Goal: Task Accomplishment & Management: Manage account settings

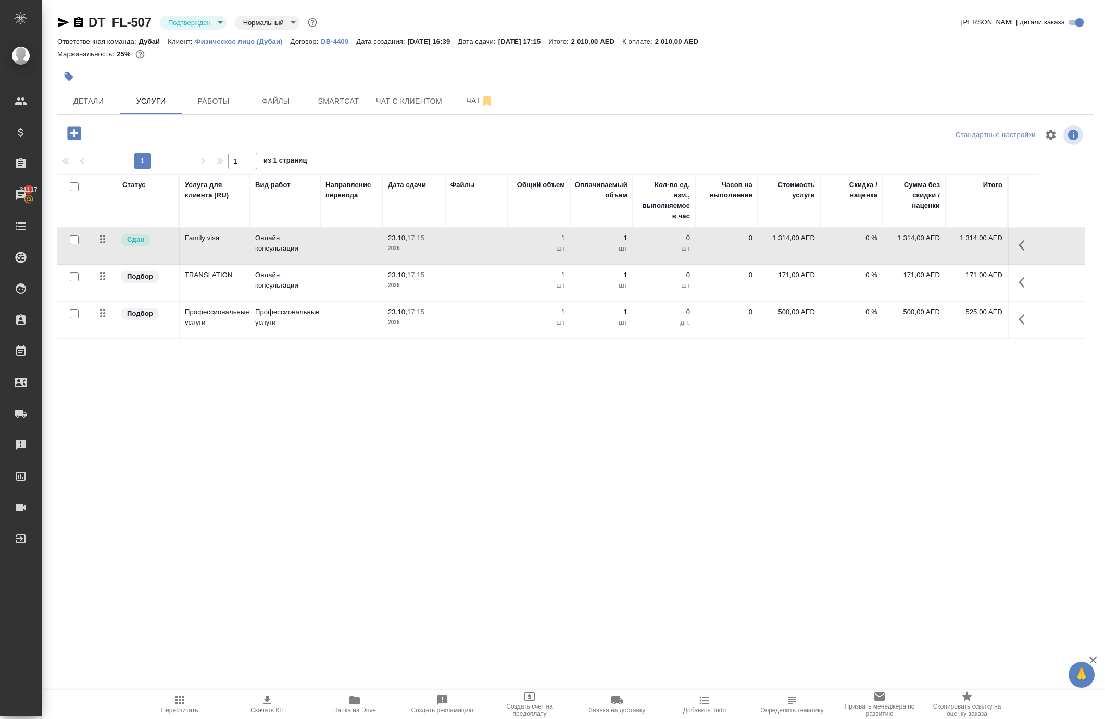
click at [782, 264] on td "1 314,00 AED" at bounding box center [789, 246] width 62 height 36
click at [781, 243] on p "1 314,00 AED" at bounding box center [789, 238] width 52 height 10
drag, startPoint x: 804, startPoint y: 301, endPoint x: 816, endPoint y: 308, distance: 14.5
click at [816, 264] on td "1314" at bounding box center [789, 246] width 62 height 36
type input "1310"
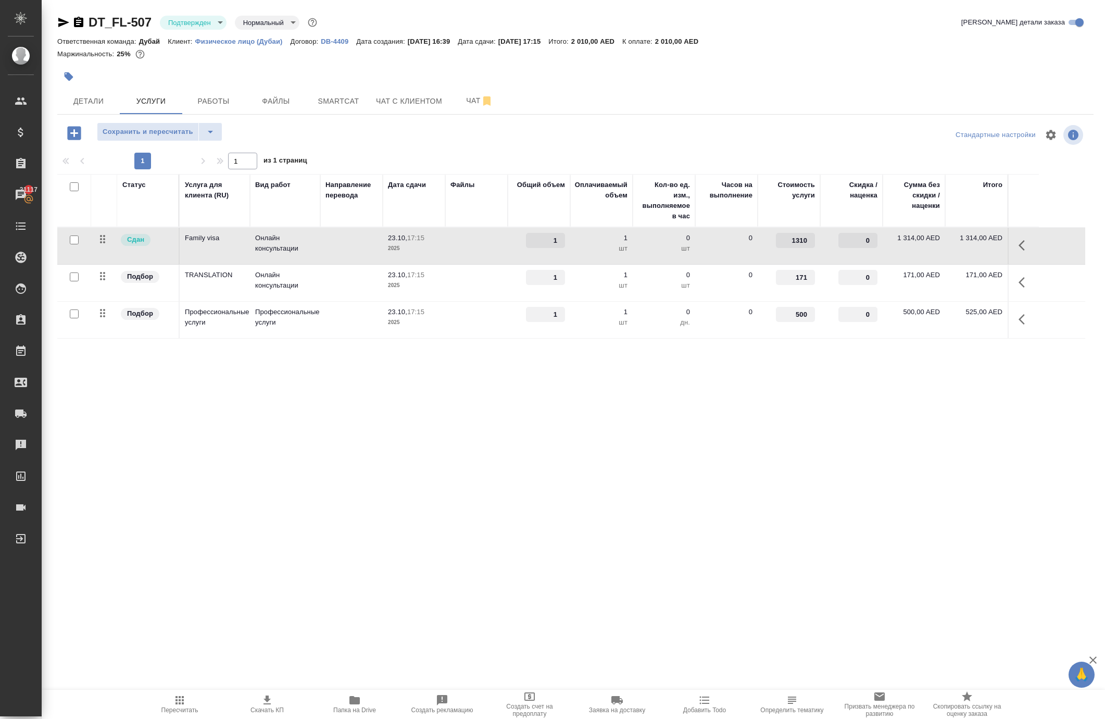
click at [724, 497] on div ".cls-1 fill:#fff; AWATERA Solokha Petro Клиенты Спецификации Заказы 21117 Чаты …" at bounding box center [552, 359] width 1105 height 719
click at [140, 138] on span "Сохранить и пересчитать" at bounding box center [148, 132] width 91 height 12
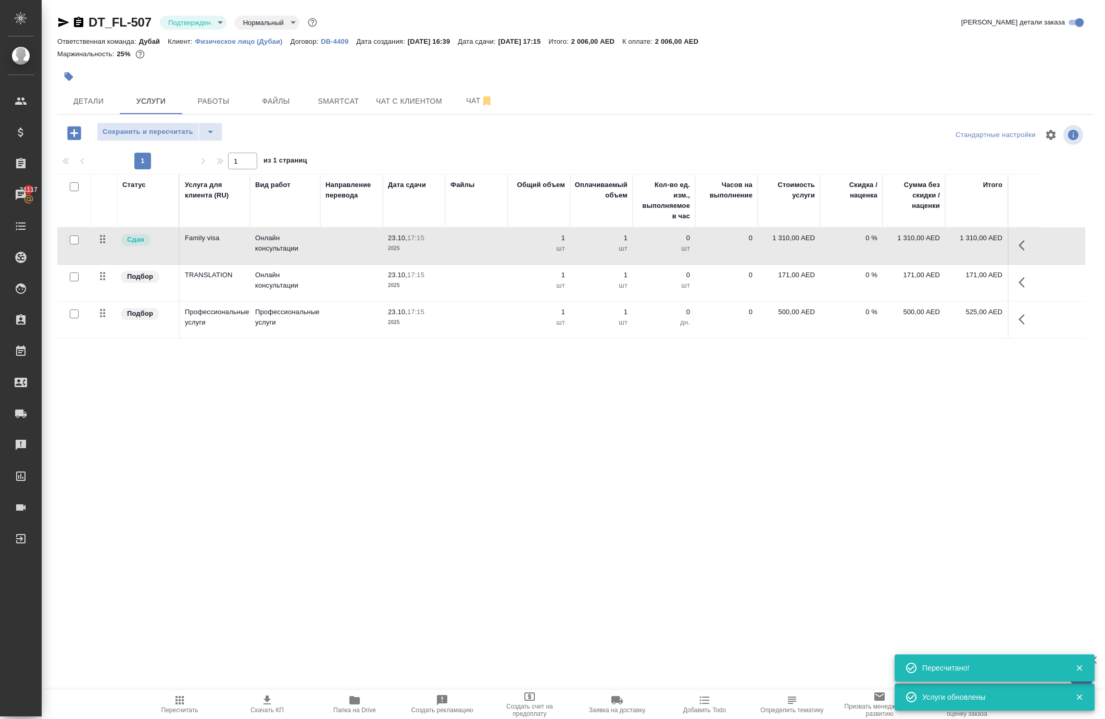
click at [770, 317] on p "500,00 AED" at bounding box center [789, 312] width 52 height 10
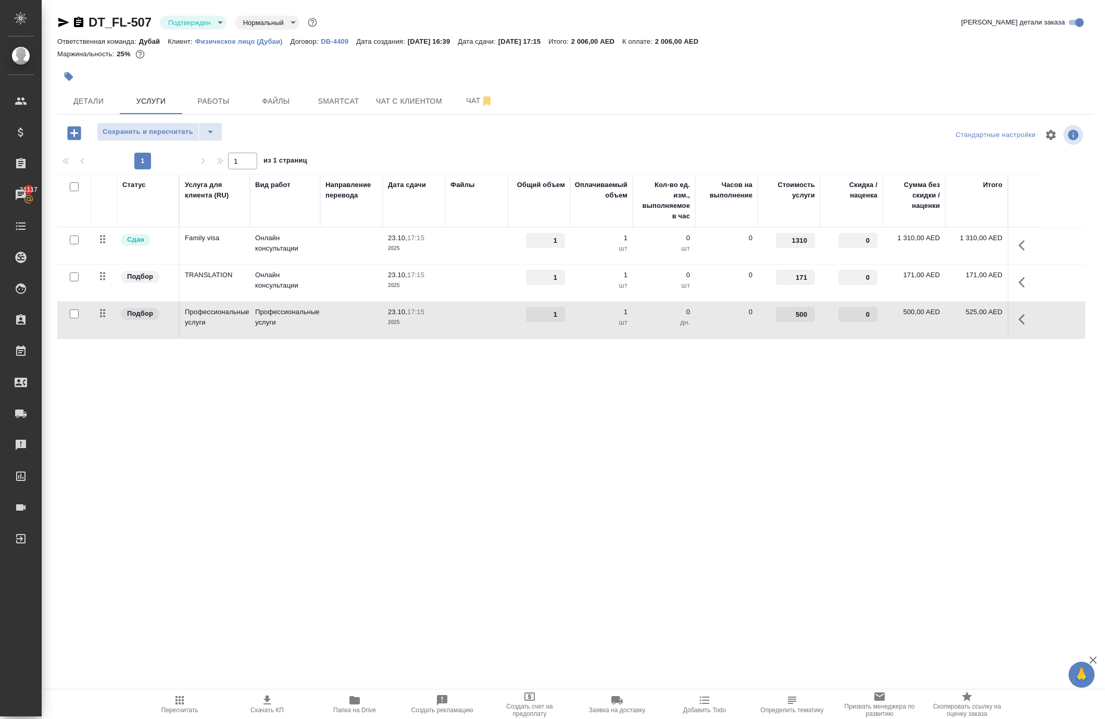
click at [799, 322] on input "500" at bounding box center [795, 314] width 39 height 15
paste input "476.19"
type input "476.19"
click at [777, 483] on div ".cls-1 fill:#fff; AWATERA Solokha Petro Клиенты Спецификации Заказы 21117 Чаты …" at bounding box center [552, 359] width 1105 height 719
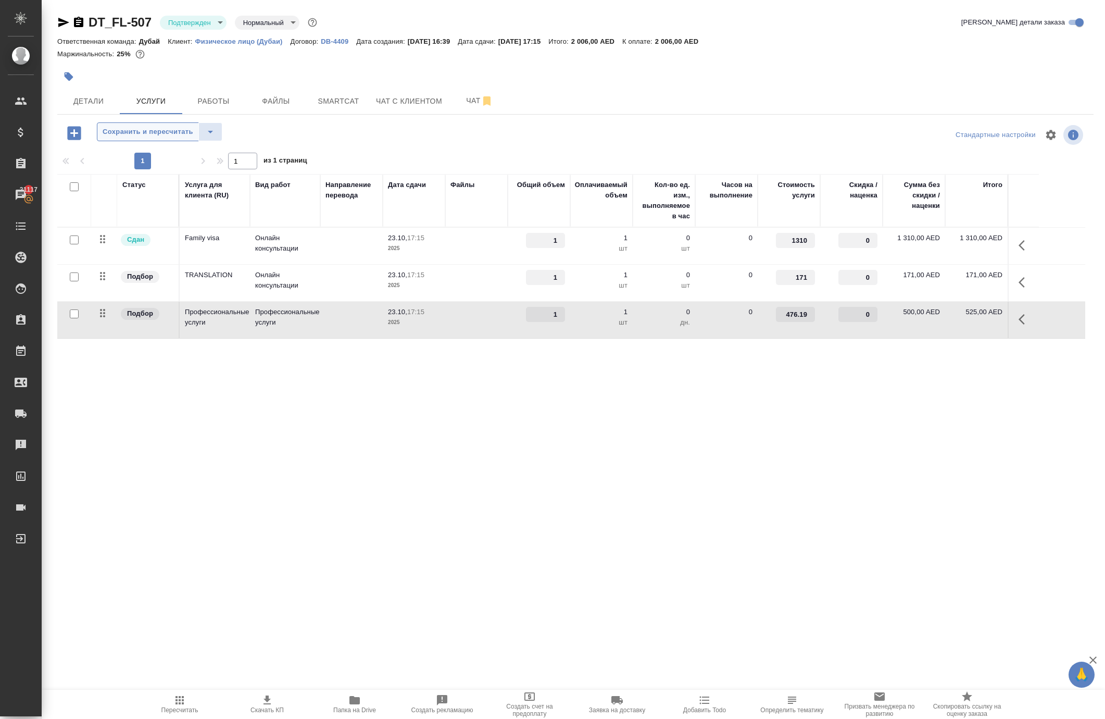
click at [182, 138] on span "Сохранить и пересчитать" at bounding box center [148, 132] width 91 height 12
click at [184, 695] on icon "button" at bounding box center [179, 700] width 12 height 12
click at [778, 243] on p "1 310,00 AED" at bounding box center [789, 238] width 52 height 10
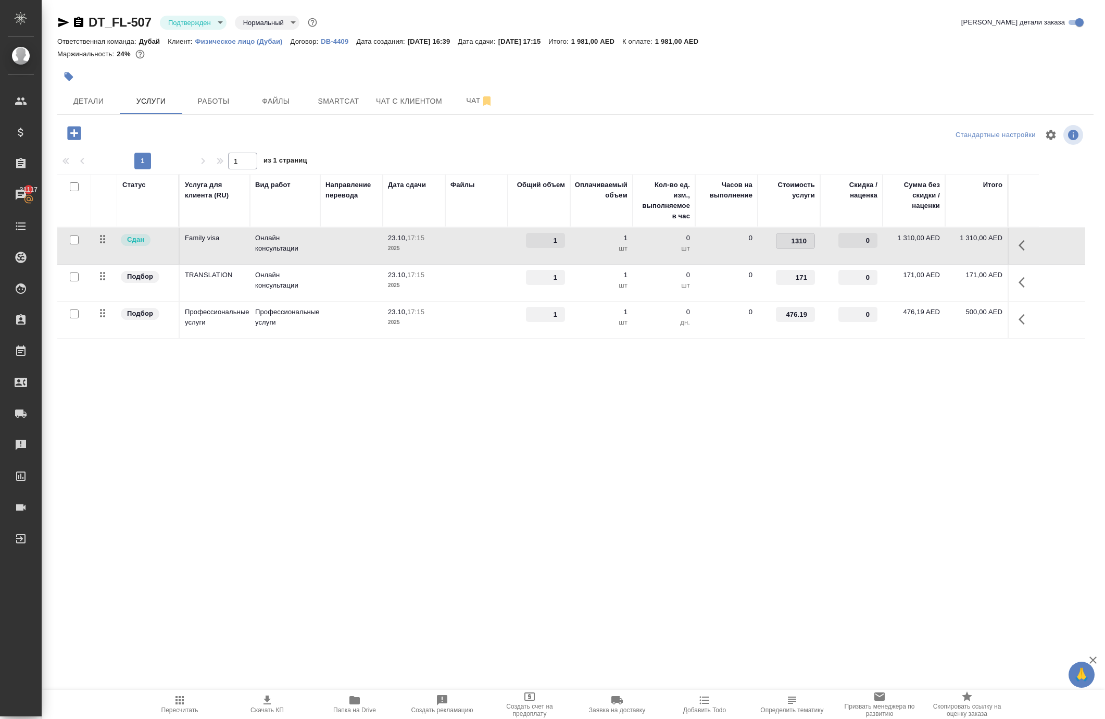
drag, startPoint x: 800, startPoint y: 299, endPoint x: 834, endPoint y: 310, distance: 36.2
click at [831, 264] on tr "Сдан Family visa Онлайн консультации 23.10, 17:15 2025 1 1 шт 0 шт 0 1310 0 1 3…" at bounding box center [571, 246] width 1028 height 37
type input "1329"
click at [728, 424] on div "DT_FL-507 Подтвержден confirmed Нормальный normal Кратко детали заказа Ответств…" at bounding box center [576, 212] width 1048 height 424
click at [157, 138] on span "Сохранить и пересчитать" at bounding box center [148, 132] width 91 height 12
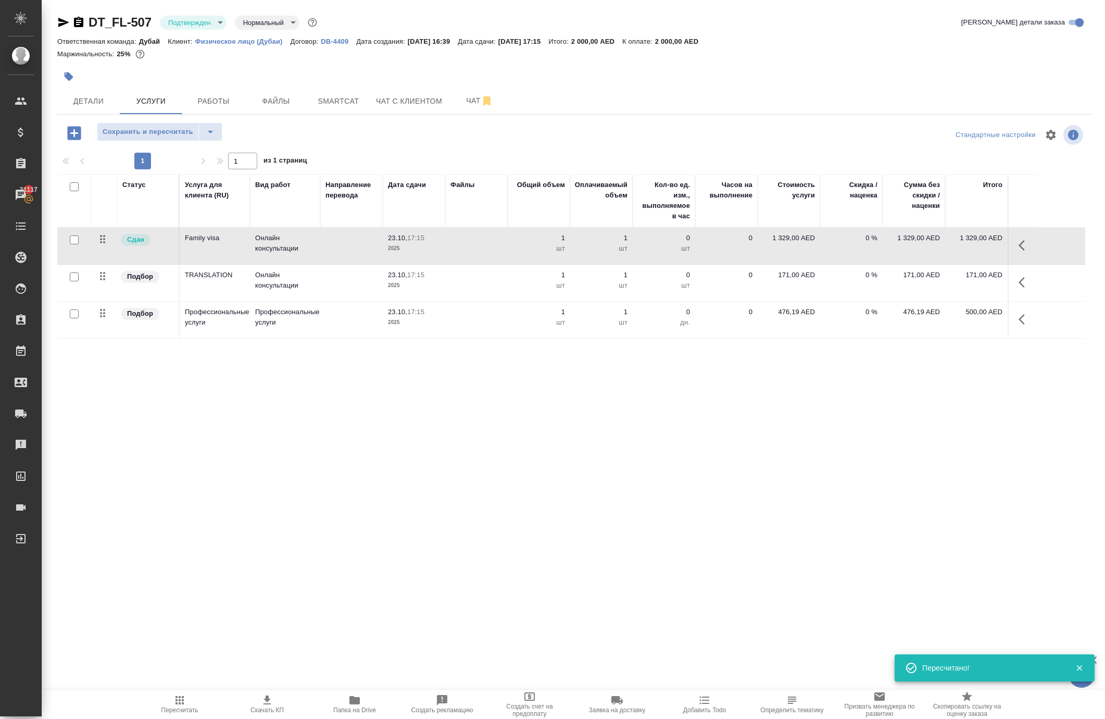
click at [157, 138] on span "Сохранить и пересчитать" at bounding box center [148, 132] width 91 height 12
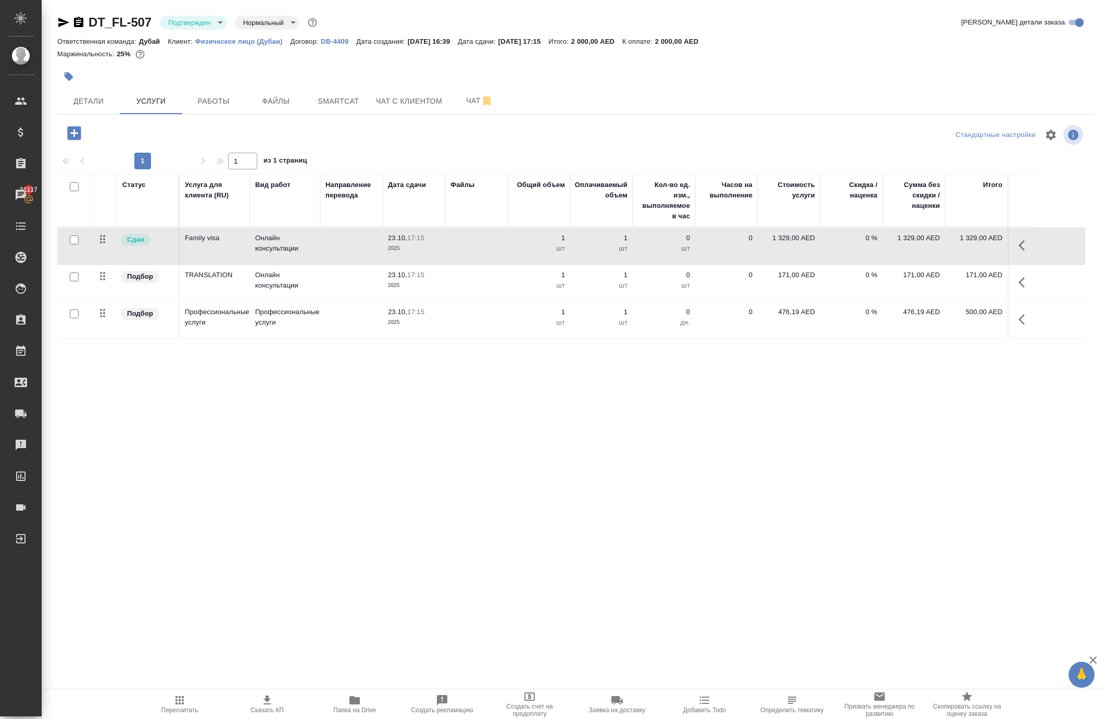
click at [175, 704] on icon "button" at bounding box center [179, 700] width 8 height 8
click at [527, 88] on div at bounding box center [402, 76] width 691 height 23
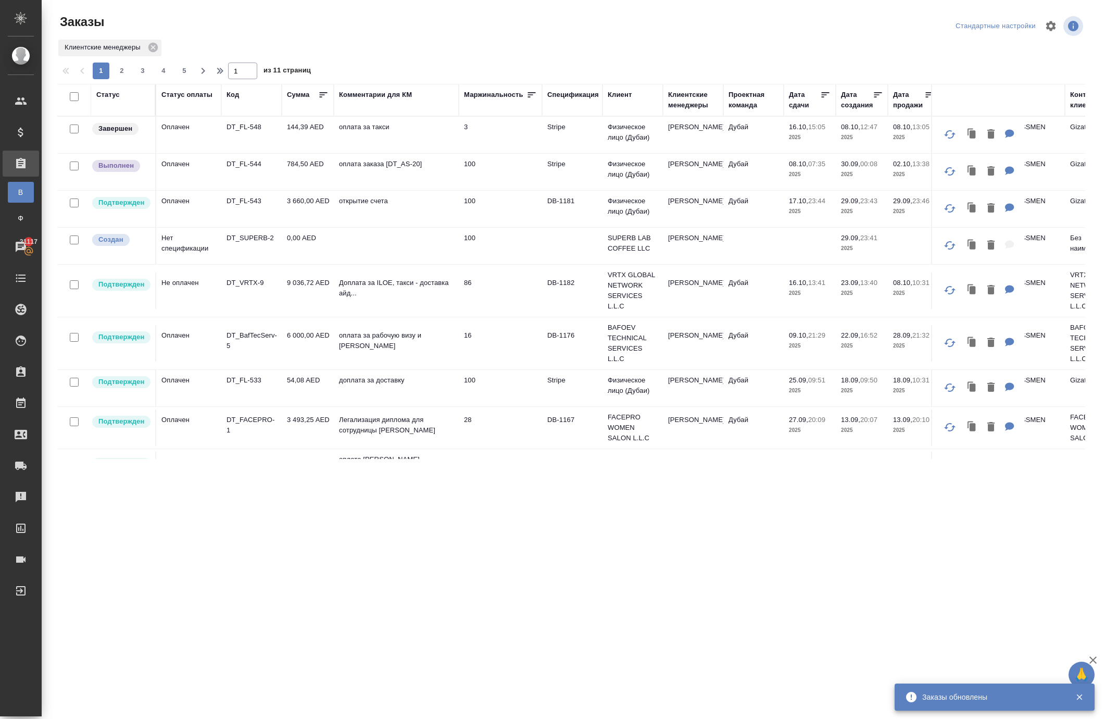
scroll to position [751, 0]
